Goal: Navigation & Orientation: Find specific page/section

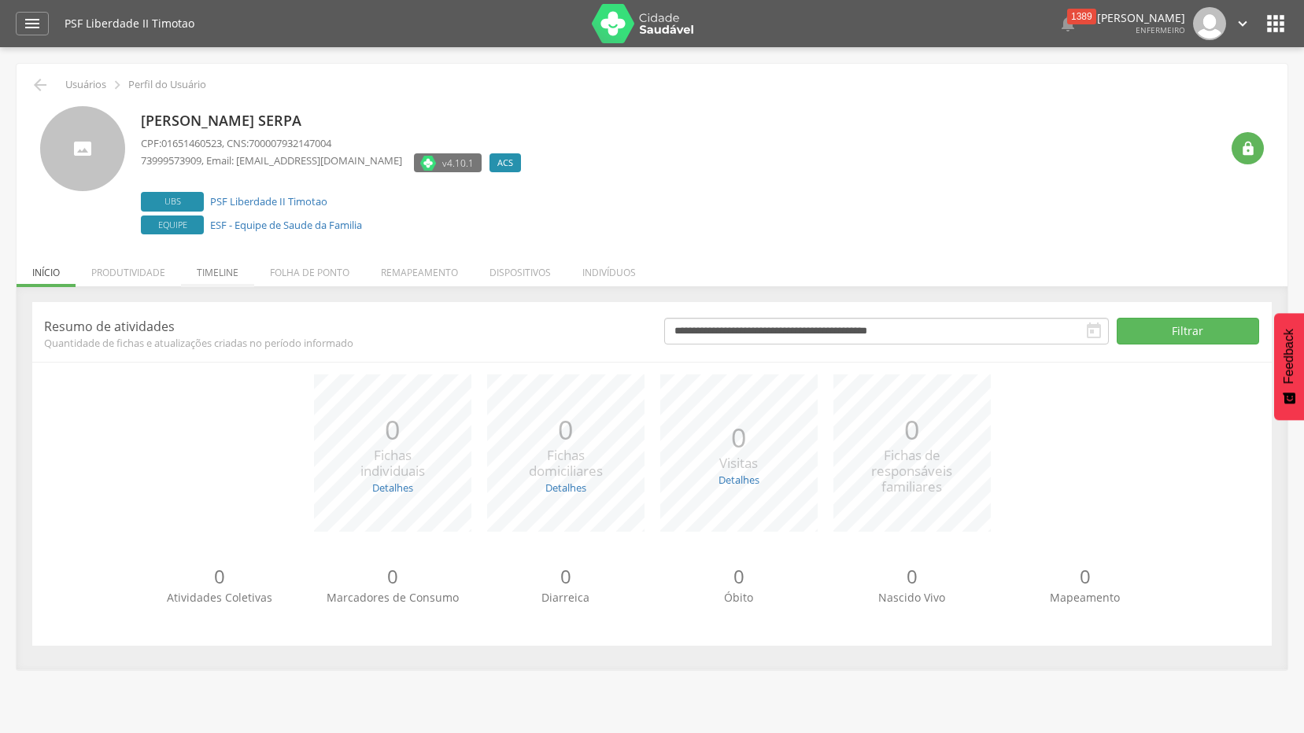
click at [212, 273] on li "Timeline" at bounding box center [217, 268] width 73 height 37
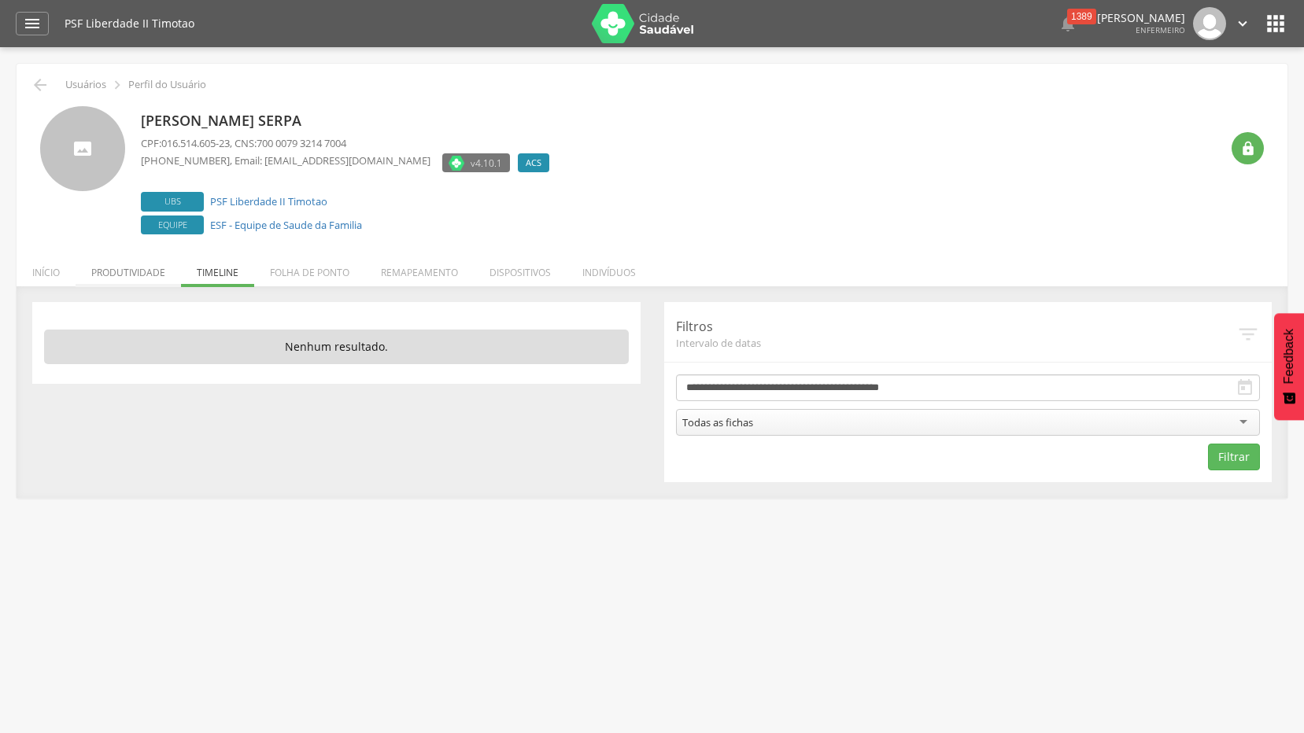
click at [131, 273] on li "Produtividade" at bounding box center [128, 268] width 105 height 37
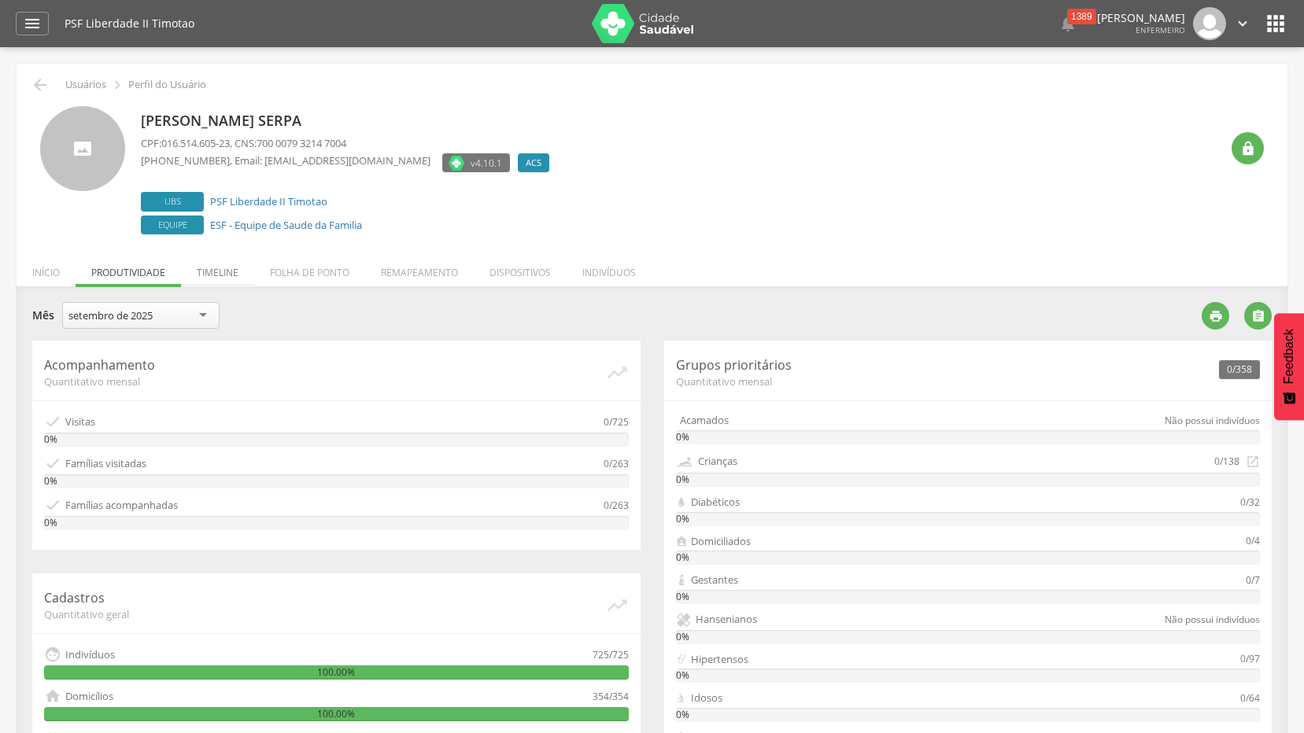
click at [212, 271] on li "Timeline" at bounding box center [217, 268] width 73 height 37
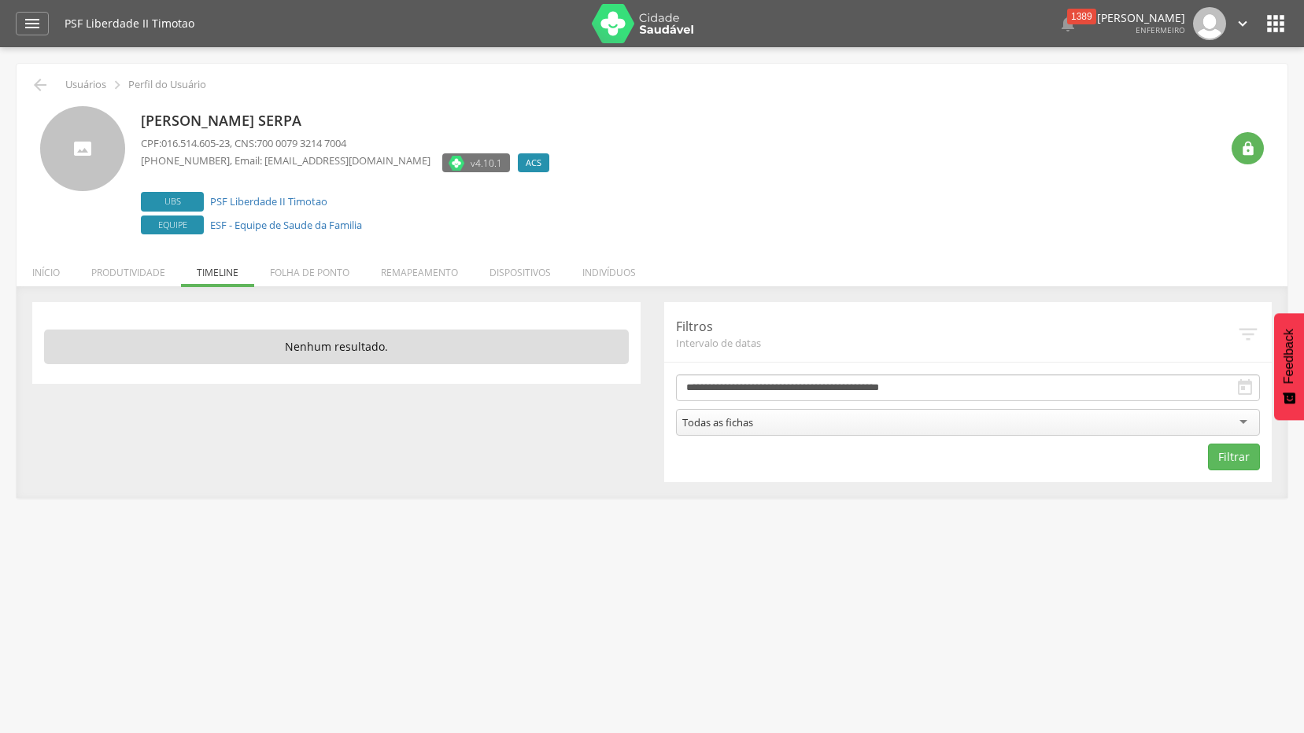
click at [231, 271] on ul "Início Produtividade Timeline Folha de ponto Remapeamento Gerenciar acesso Quar…" at bounding box center [652, 272] width 1271 height 13
click at [1240, 422] on div "Todas as fichas" at bounding box center [968, 422] width 585 height 27
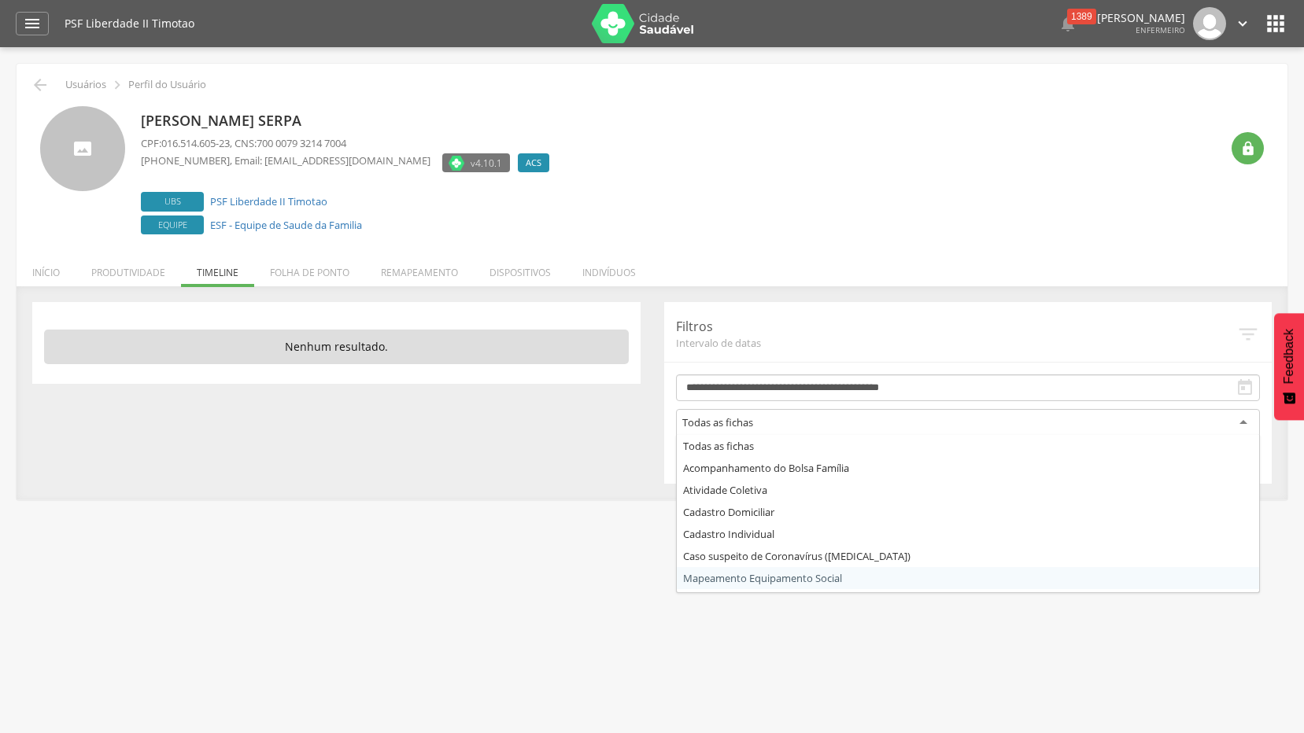
click at [976, 652] on div " Supervisão  Distritos  Ubs Coordenador: - [PERSON_NAME] / BA Intervalo de T…" at bounding box center [652, 413] width 1304 height 733
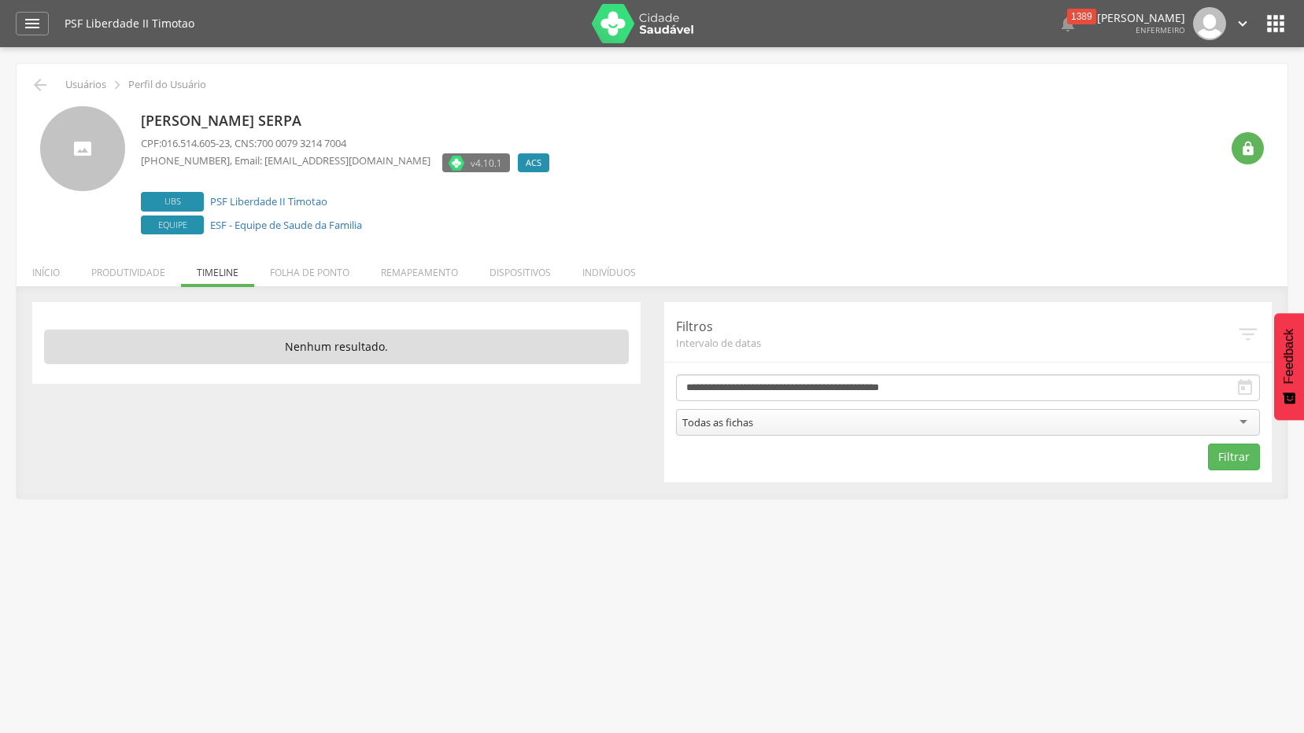
click at [1283, 32] on icon "" at bounding box center [1275, 23] width 25 height 25
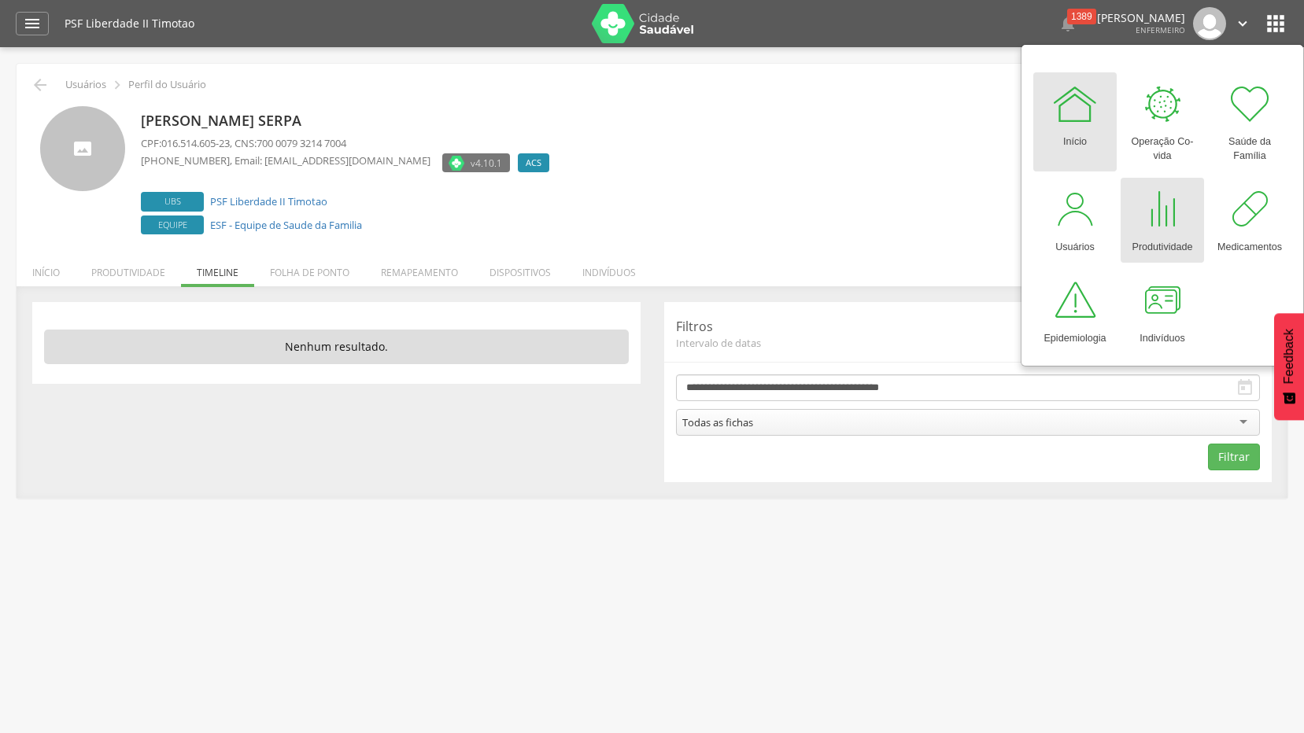
click at [1177, 234] on div "Produtividade" at bounding box center [1161, 244] width 61 height 22
